Goal: Check status: Check status

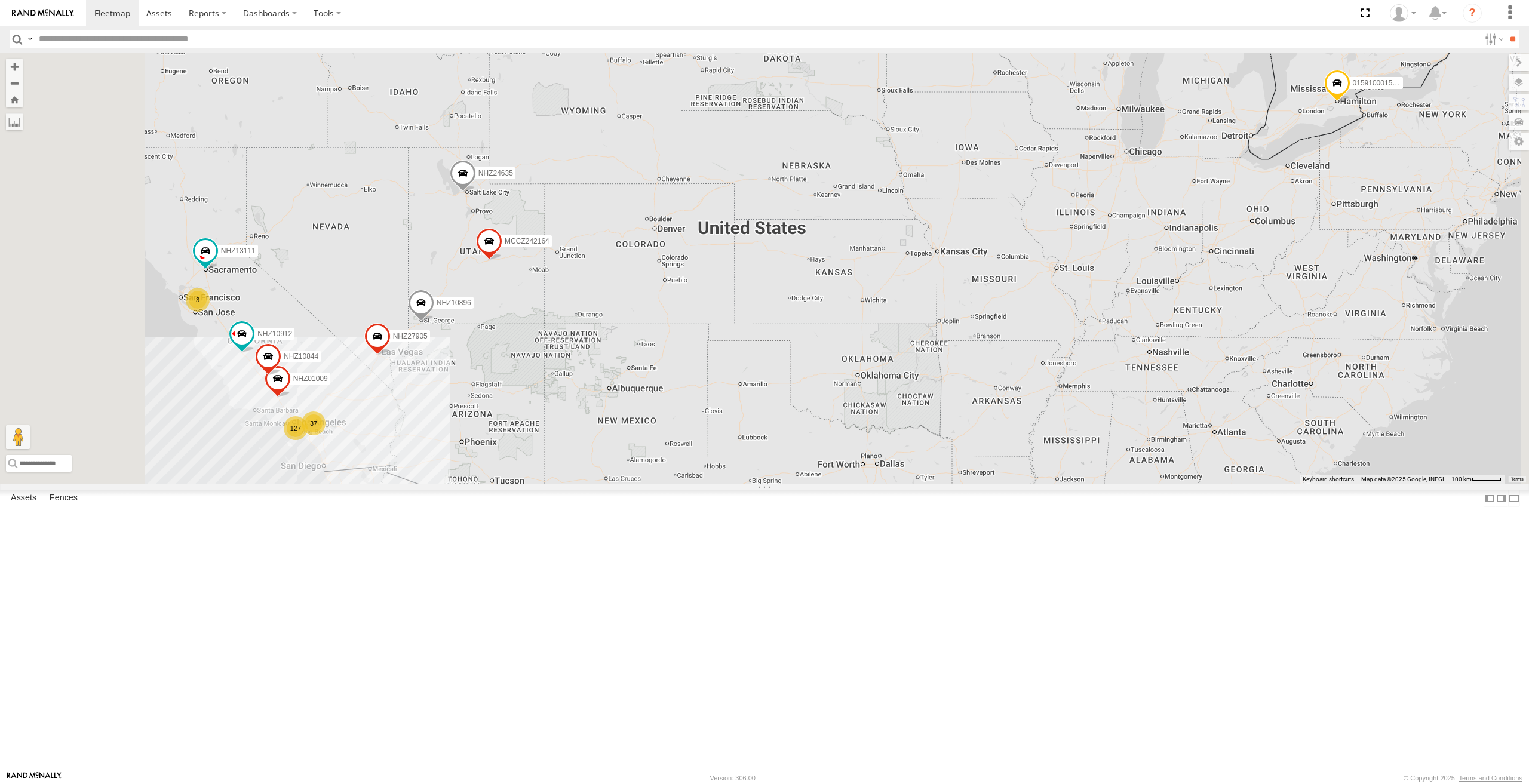
click at [177, 38] on input "text" at bounding box center [756, 39] width 1445 height 18
paste input "********"
type input "********"
click at [1505, 30] on input "**" at bounding box center [1512, 39] width 14 height 18
